Goal: Ask a question

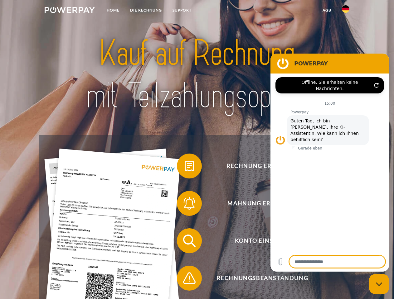
click at [69, 11] on img at bounding box center [70, 10] width 50 height 6
click at [345, 11] on img at bounding box center [344, 8] width 7 height 7
click at [326, 10] on link "agb" at bounding box center [326, 10] width 19 height 11
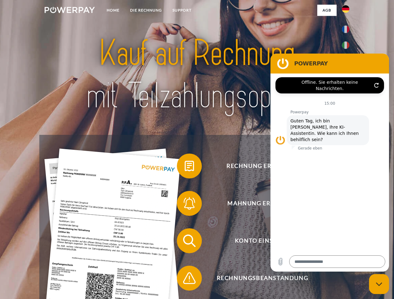
click at [184, 167] on span at bounding box center [179, 165] width 31 height 31
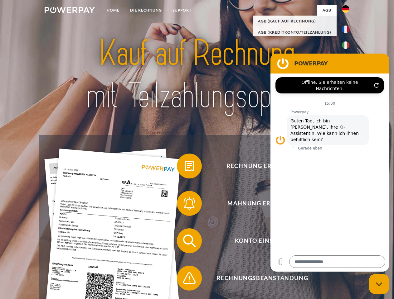
click at [184, 205] on span at bounding box center [179, 203] width 31 height 31
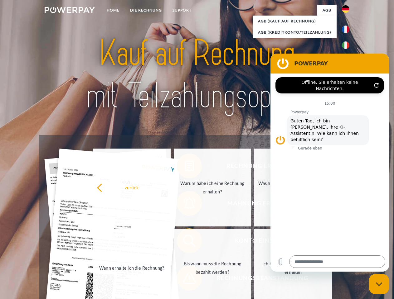
click at [184, 242] on link "Bis wann muss die Rechnung bezahlt werden?" at bounding box center [213, 268] width 78 height 78
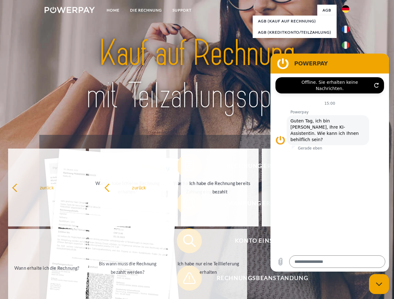
click at [184, 279] on span at bounding box center [179, 278] width 31 height 31
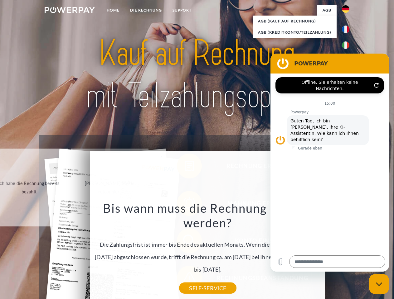
click at [379, 284] on icon "Messaging-Fenster schließen" at bounding box center [378, 284] width 7 height 4
type textarea "*"
